Goal: Information Seeking & Learning: Learn about a topic

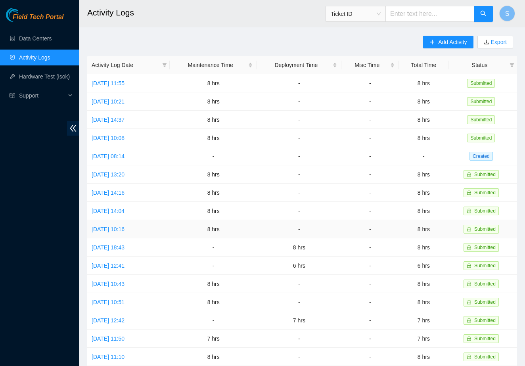
scroll to position [-2, 0]
click at [52, 39] on link "Data Centers" at bounding box center [35, 38] width 33 height 6
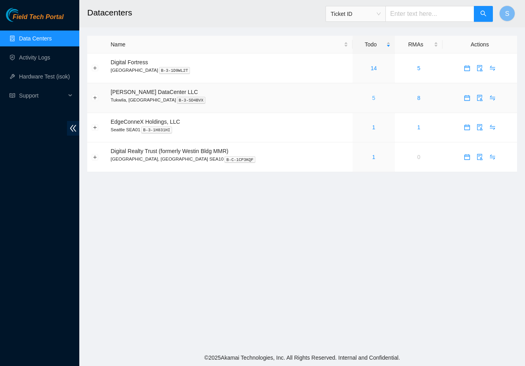
click at [372, 96] on link "5" at bounding box center [373, 98] width 3 height 6
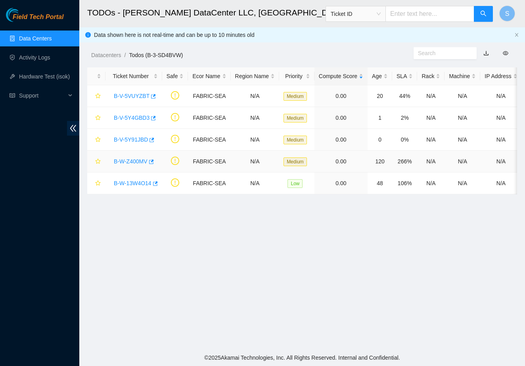
click at [128, 157] on div "B-W-Z400MV" at bounding box center [134, 161] width 48 height 13
click at [128, 161] on link "B-W-Z400MV" at bounding box center [131, 161] width 34 height 6
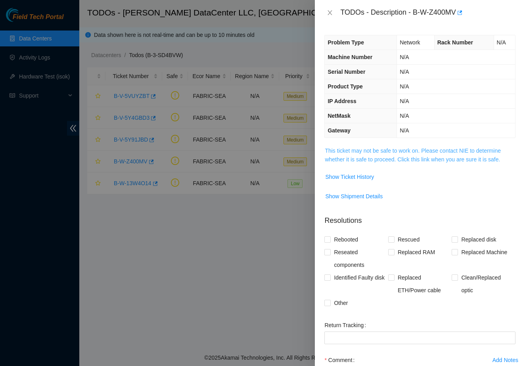
click at [336, 151] on link "This ticket may not be safe to work on. Please contact NIE to determine whether…" at bounding box center [413, 155] width 176 height 15
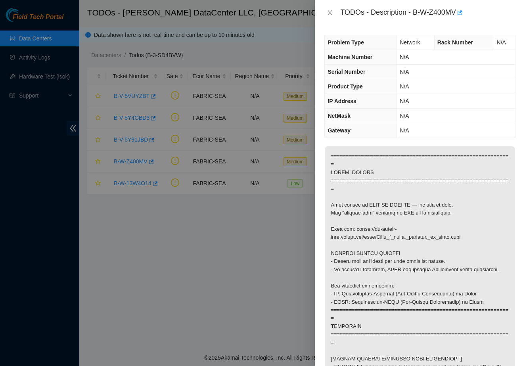
click at [330, 17] on div "TODOs - Description - B-W-Z400MV" at bounding box center [419, 12] width 191 height 13
click at [335, 14] on button "Close" at bounding box center [329, 13] width 11 height 8
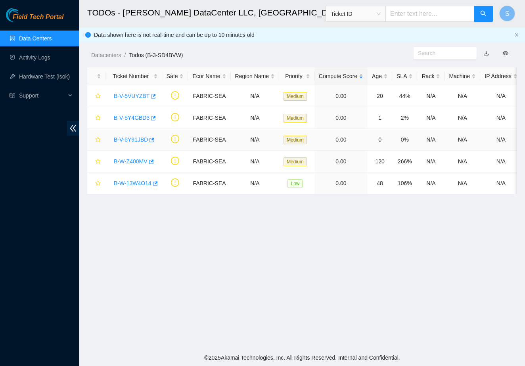
click at [142, 139] on link "B-V-5Y91JBD" at bounding box center [131, 139] width 34 height 6
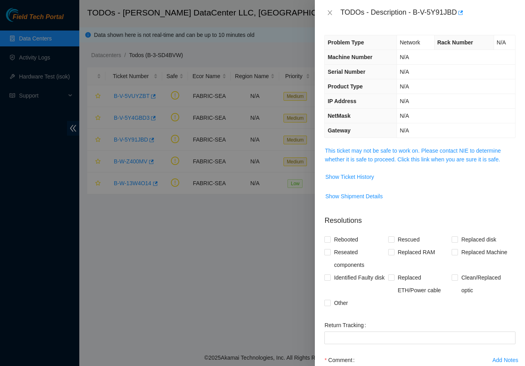
click at [362, 146] on div "Problem Type Network Rack Number N/A Machine Number N/A Serial Number N/A Produ…" at bounding box center [420, 195] width 210 height 341
click at [362, 150] on link "This ticket may not be safe to work on. Please contact NIE to determine whether…" at bounding box center [413, 155] width 176 height 15
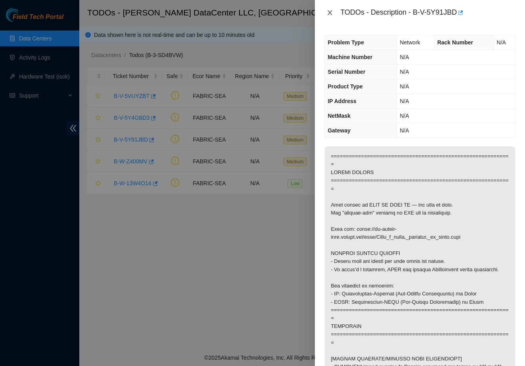
click at [329, 10] on icon "close" at bounding box center [330, 13] width 6 height 6
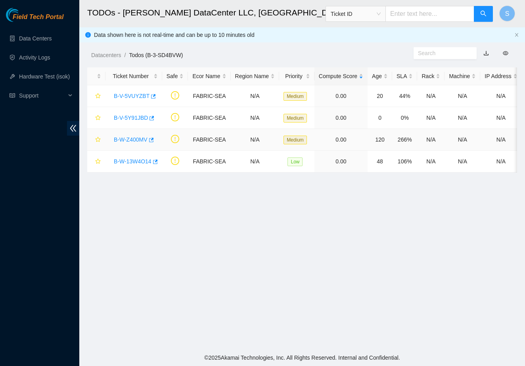
click at [137, 138] on link "B-W-Z400MV" at bounding box center [131, 139] width 34 height 6
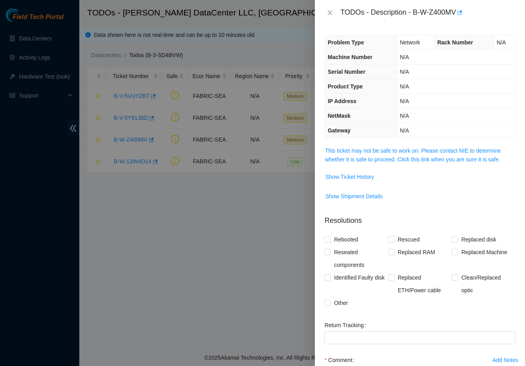
click at [370, 154] on span "This ticket may not be safe to work on. Please contact NIE to determine whether…" at bounding box center [420, 154] width 190 height 17
click at [374, 148] on link "This ticket may not be safe to work on. Please contact NIE to determine whether…" at bounding box center [413, 155] width 176 height 15
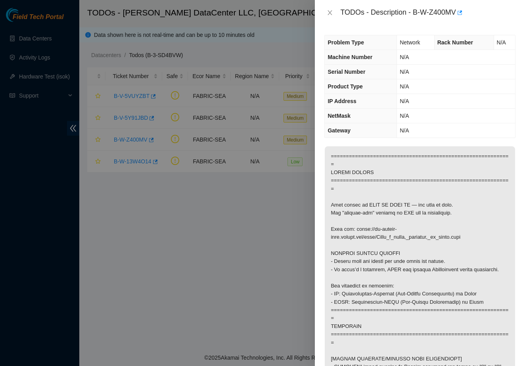
click at [338, 14] on div "TODOs - Description - B-W-Z400MV" at bounding box center [419, 12] width 191 height 13
click at [330, 11] on icon "close" at bounding box center [330, 13] width 6 height 6
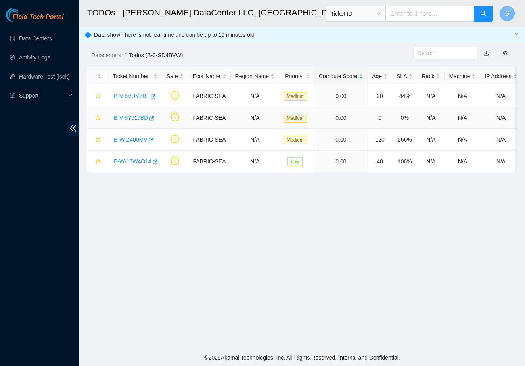
click at [139, 122] on div "B-V-5Y91JBD" at bounding box center [134, 117] width 48 height 13
click at [140, 119] on link "B-V-5Y91JBD" at bounding box center [131, 118] width 34 height 6
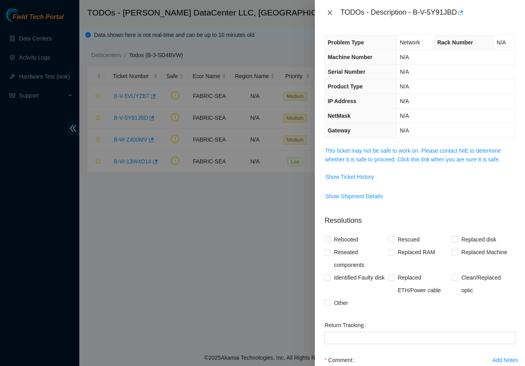
click at [333, 10] on icon "close" at bounding box center [330, 13] width 6 height 6
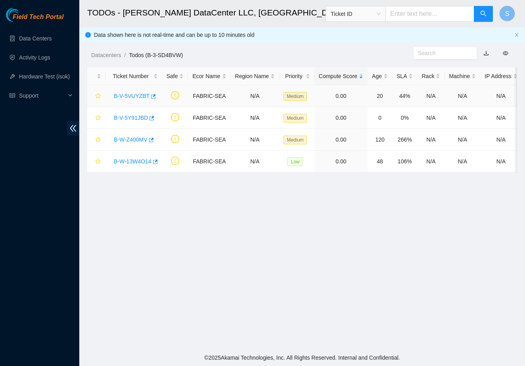
click at [140, 97] on link "B-V-5VUYZBT" at bounding box center [132, 96] width 36 height 6
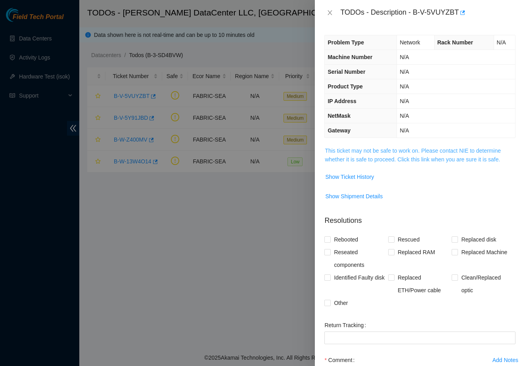
click at [326, 148] on link "This ticket may not be safe to work on. Please contact NIE to determine whether…" at bounding box center [413, 155] width 176 height 15
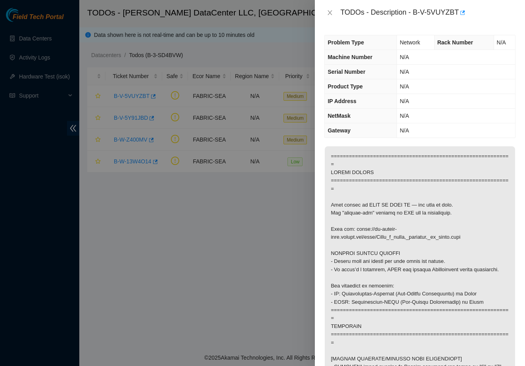
click at [332, 8] on div "TODOs - Description - B-V-5VUYZBT" at bounding box center [419, 12] width 191 height 13
click at [332, 10] on icon "close" at bounding box center [330, 13] width 6 height 6
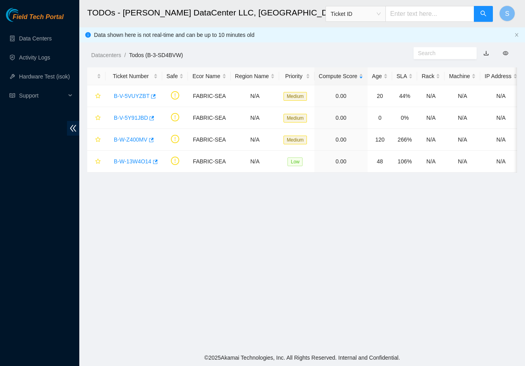
click at [230, 265] on main "TODOs - Sabey DataCenter LLC, Tukwila, WA Ticket ID S Data shown here is not re…" at bounding box center [302, 174] width 446 height 349
click at [122, 115] on link "B-V-5Y91JBD" at bounding box center [131, 118] width 34 height 6
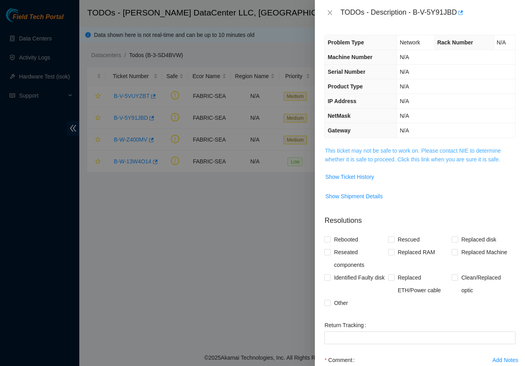
click at [370, 156] on link "This ticket may not be safe to work on. Please contact NIE to determine whether…" at bounding box center [413, 155] width 176 height 15
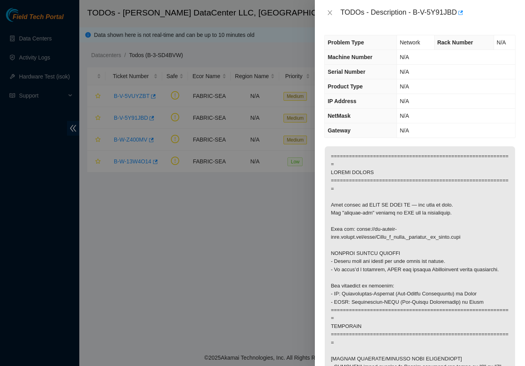
click at [191, 217] on div at bounding box center [262, 183] width 525 height 366
click at [332, 9] on button "Close" at bounding box center [329, 13] width 11 height 8
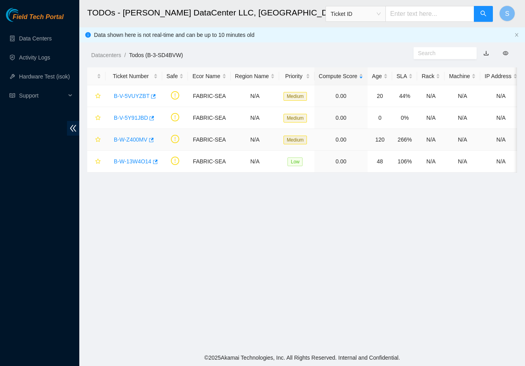
click at [141, 143] on div "B-W-Z400MV" at bounding box center [134, 139] width 48 height 13
click at [141, 139] on link "B-W-Z400MV" at bounding box center [131, 139] width 34 height 6
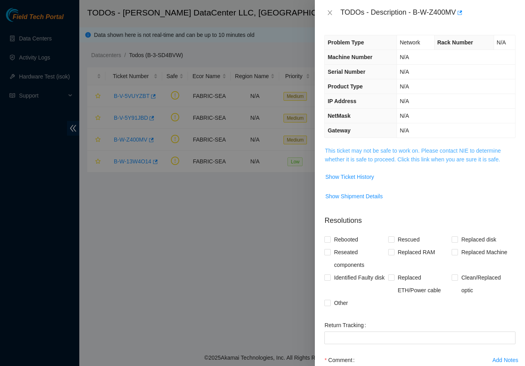
click at [354, 153] on link "This ticket may not be safe to work on. Please contact NIE to determine whether…" at bounding box center [413, 155] width 176 height 15
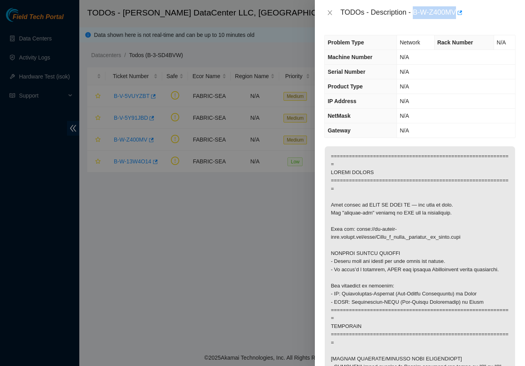
drag, startPoint x: 460, startPoint y: 12, endPoint x: 416, endPoint y: 15, distance: 44.6
click at [416, 15] on div "TODOs - Description - B-W-Z400MV" at bounding box center [427, 12] width 175 height 13
copy div "B-W-Z400MV"
